Goal: Check status: Check status

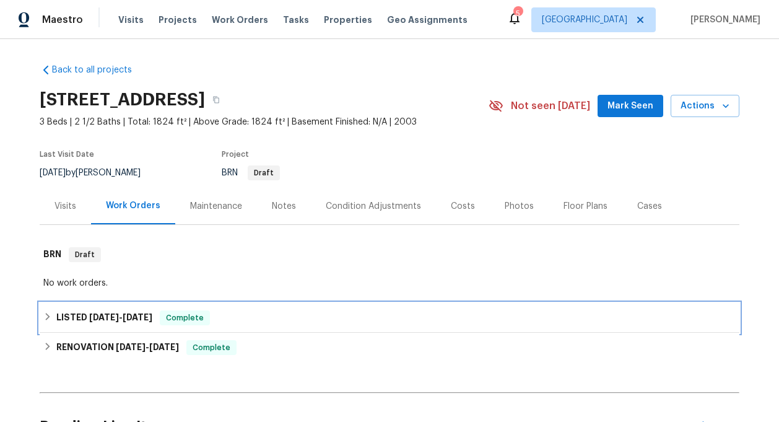
click at [137, 314] on span "[DATE]" at bounding box center [138, 317] width 30 height 9
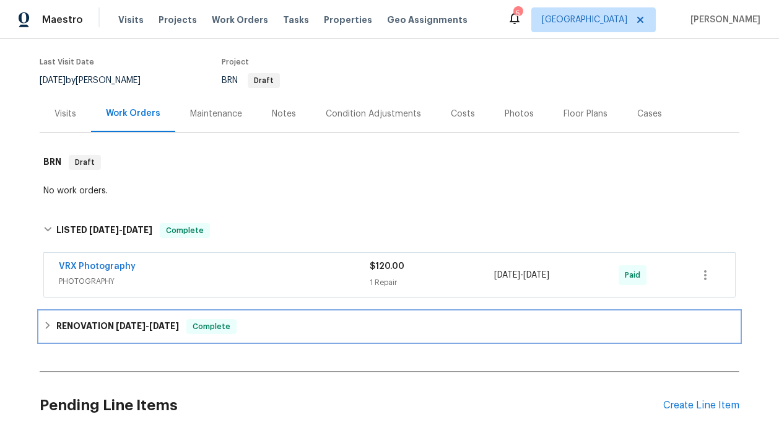
click at [139, 333] on h6 "RENOVATION [DATE] - [DATE]" at bounding box center [117, 326] width 123 height 15
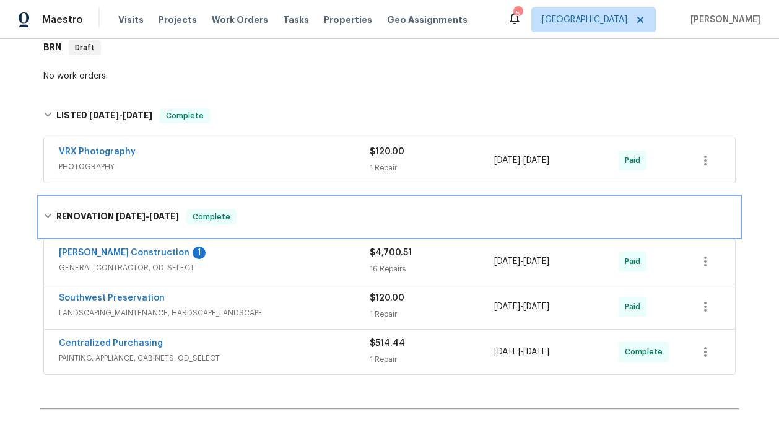
scroll to position [209, 0]
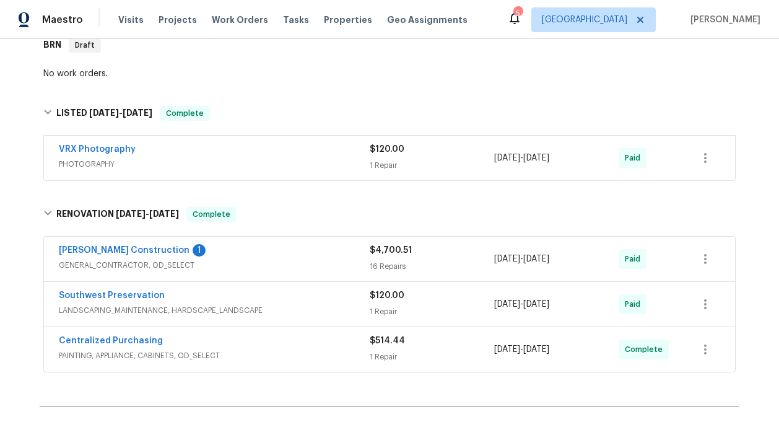
click at [159, 341] on div "Centralized Purchasing" at bounding box center [214, 341] width 311 height 15
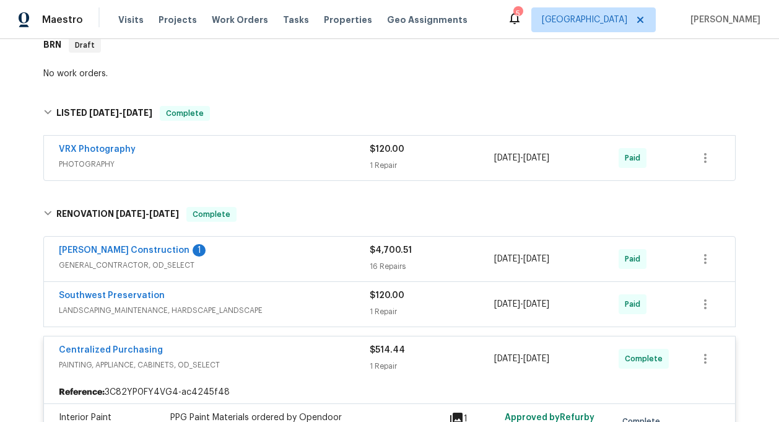
click at [188, 306] on span "LANDSCAPING_MAINTENANCE, HARDSCAPE_LANDSCAPE" at bounding box center [214, 310] width 311 height 12
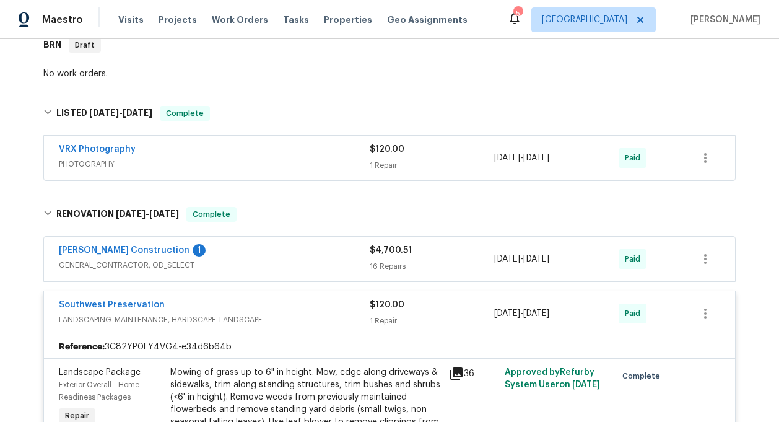
click at [191, 263] on span "GENERAL_CONTRACTOR, OD_SELECT" at bounding box center [214, 265] width 311 height 12
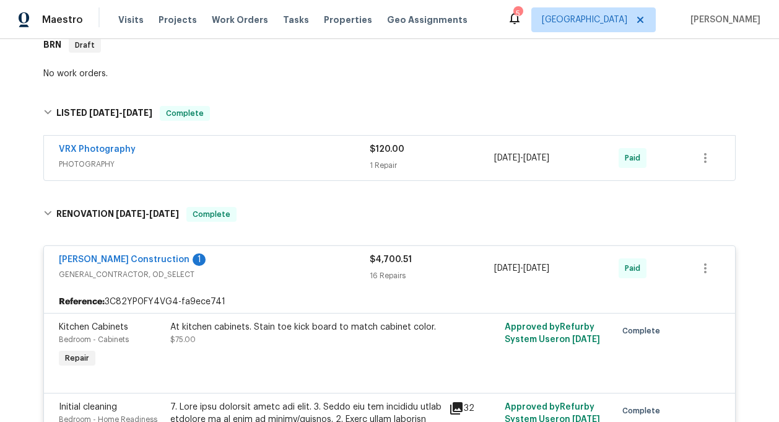
scroll to position [1115, 0]
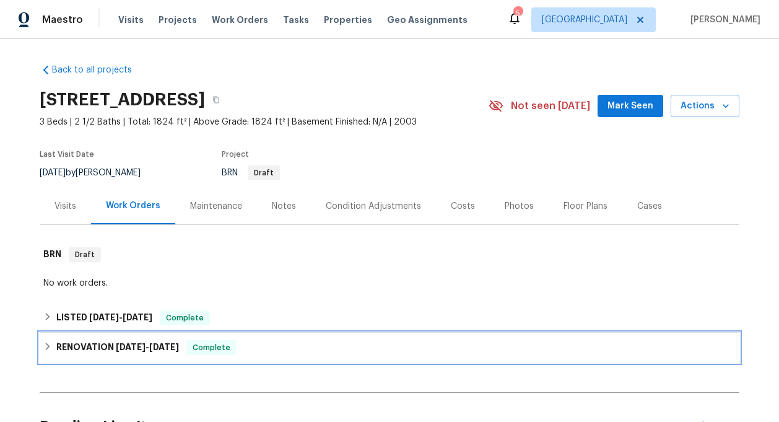
click at [111, 349] on h6 "RENOVATION [DATE] - [DATE]" at bounding box center [117, 347] width 123 height 15
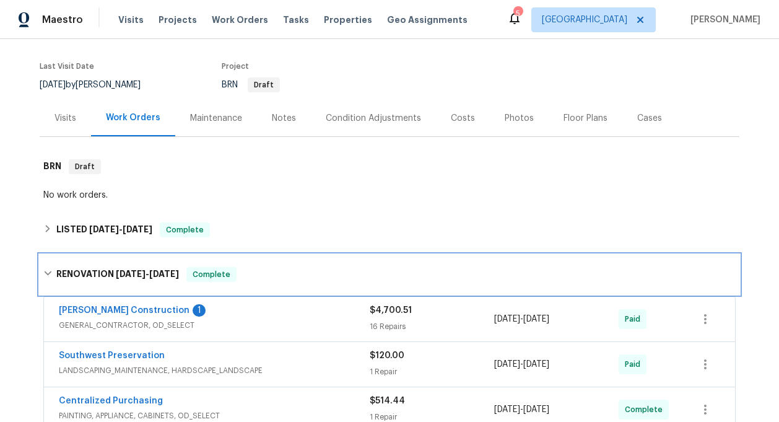
scroll to position [94, 0]
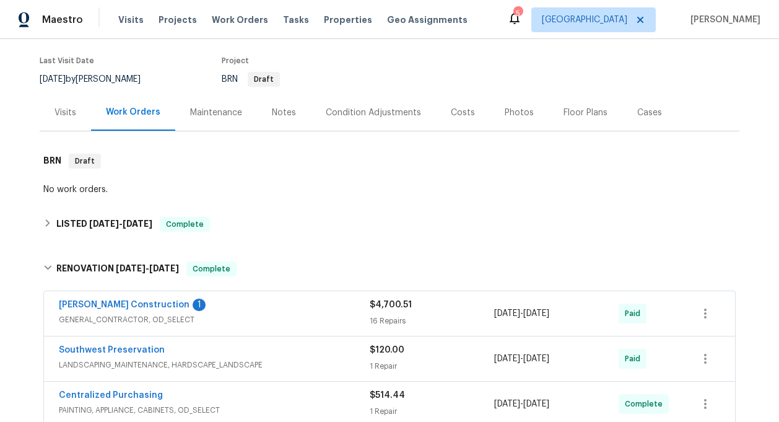
click at [205, 314] on span "GENERAL_CONTRACTOR, OD_SELECT" at bounding box center [214, 319] width 311 height 12
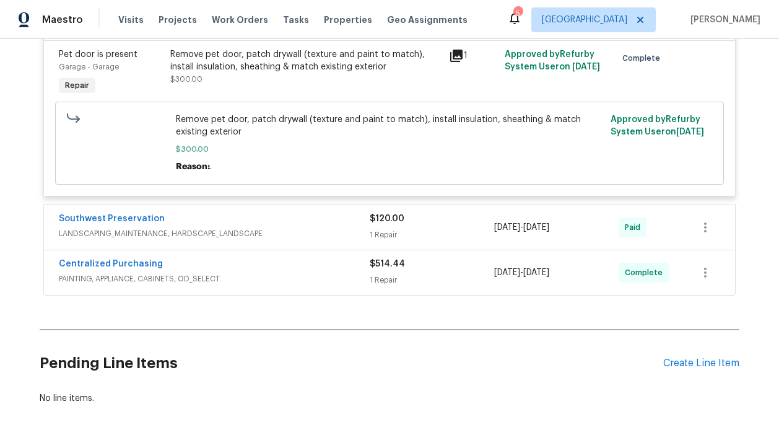
scroll to position [2433, 0]
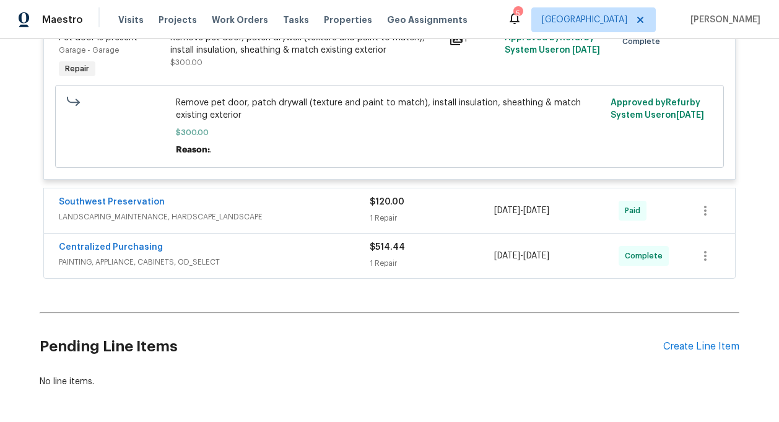
click at [224, 198] on div "Southwest Preservation" at bounding box center [214, 203] width 311 height 15
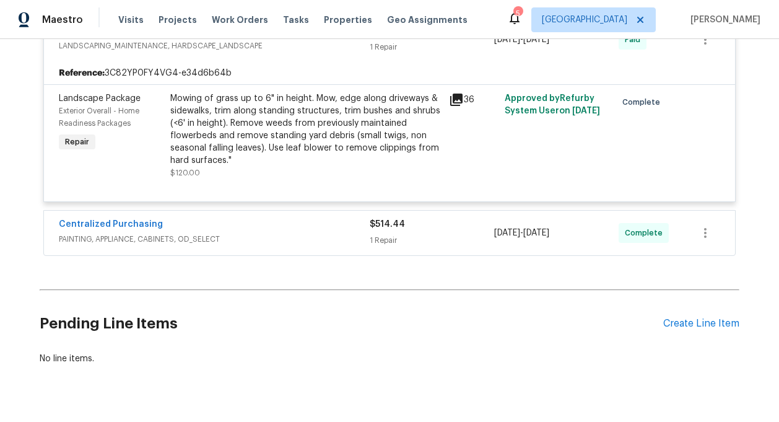
scroll to position [2627, 0]
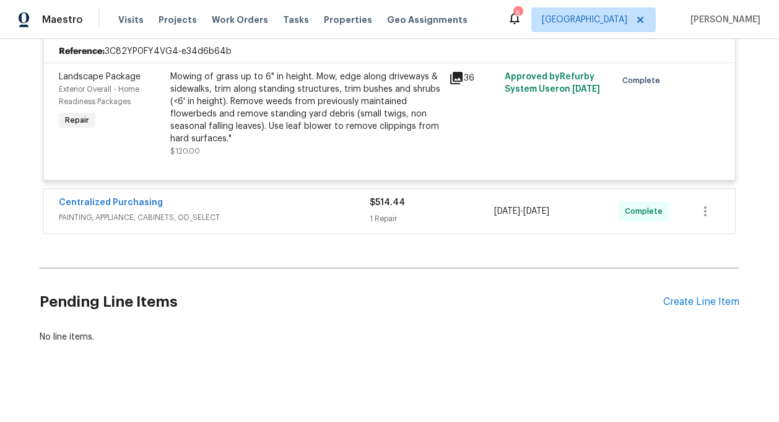
click at [224, 211] on span "PAINTING, APPLIANCE, CABINETS, OD_SELECT" at bounding box center [214, 217] width 311 height 12
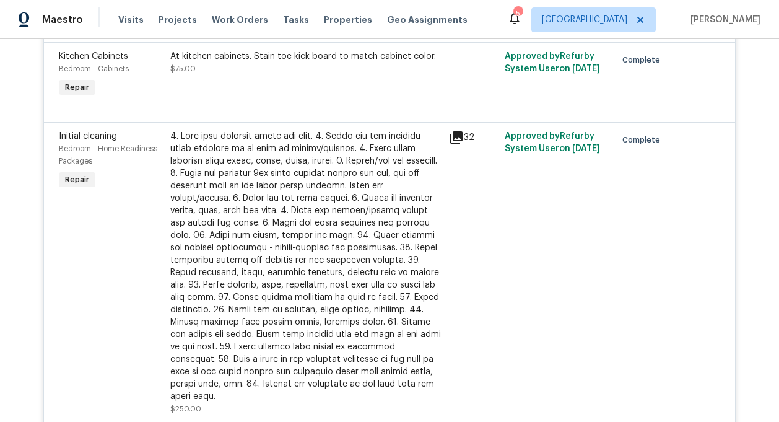
scroll to position [53, 0]
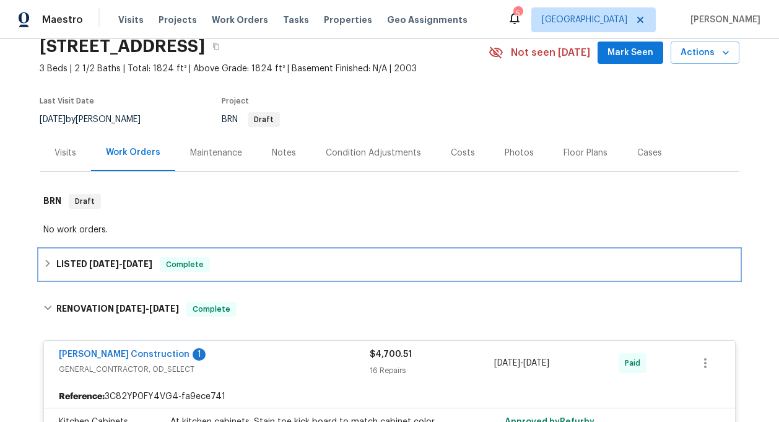
click at [237, 266] on div "LISTED [DATE] - [DATE] Complete" at bounding box center [389, 264] width 692 height 15
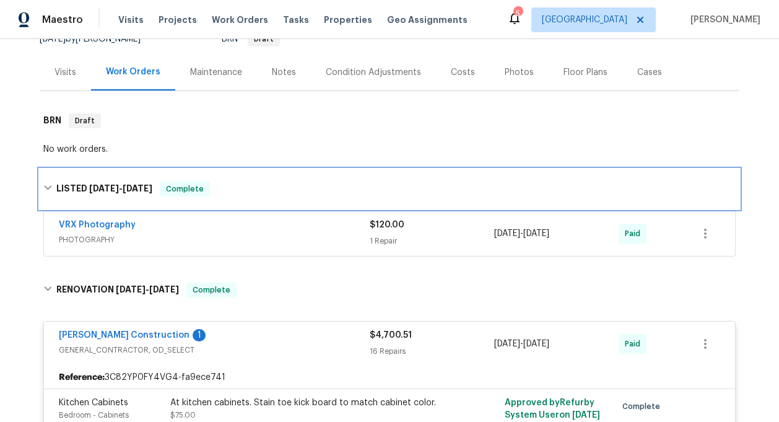
scroll to position [141, 0]
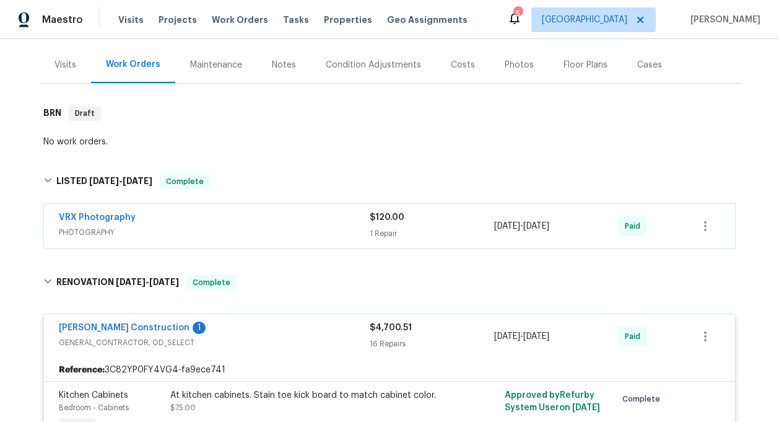
click at [277, 222] on div "VRX Photography" at bounding box center [214, 218] width 311 height 15
